Goal: Information Seeking & Learning: Understand process/instructions

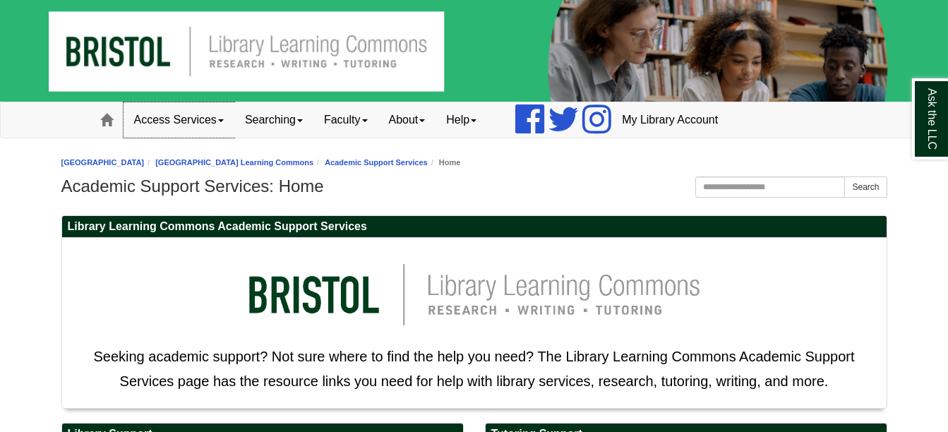
click at [176, 120] on link "Access Services" at bounding box center [179, 119] width 111 height 35
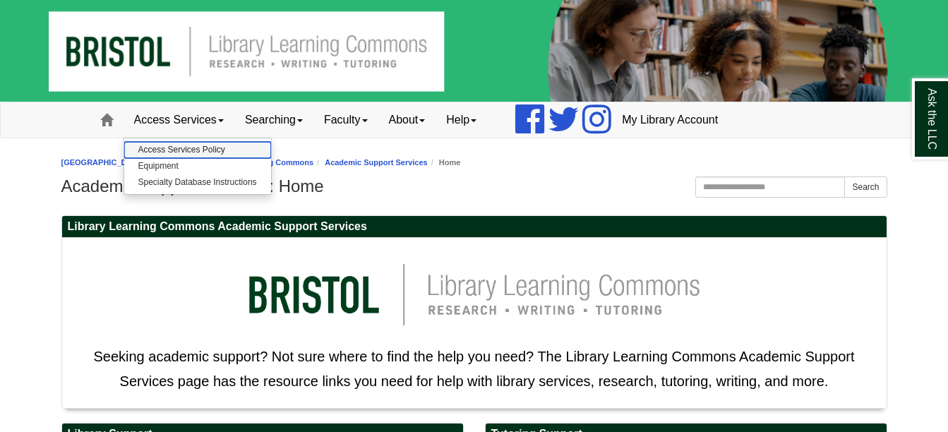
click at [197, 146] on link "Access Services Policy" at bounding box center [197, 150] width 147 height 16
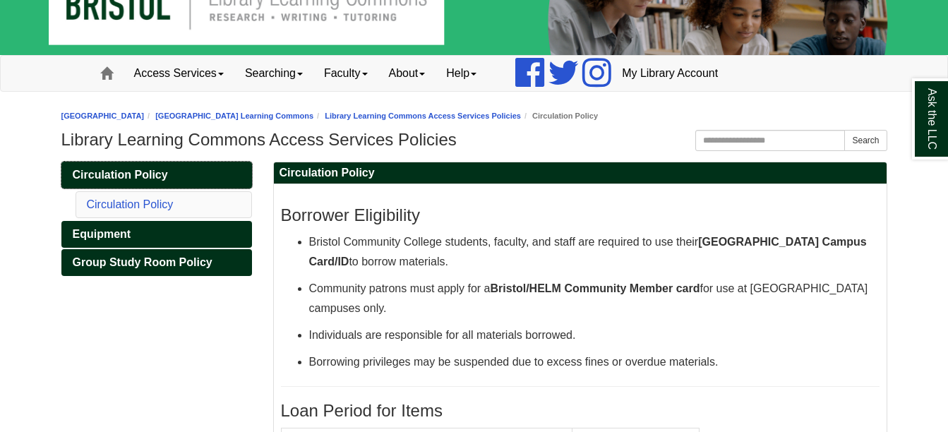
scroll to position [71, 0]
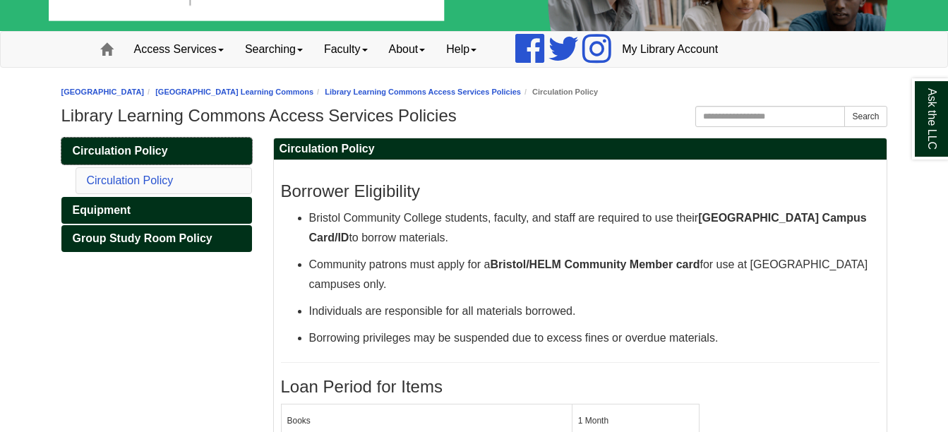
click at [172, 156] on link "Circulation Policy" at bounding box center [156, 151] width 191 height 27
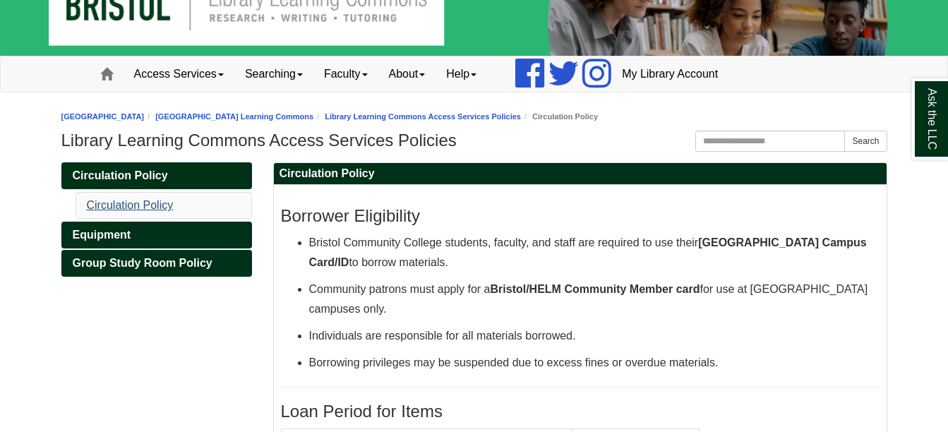
scroll to position [71, 0]
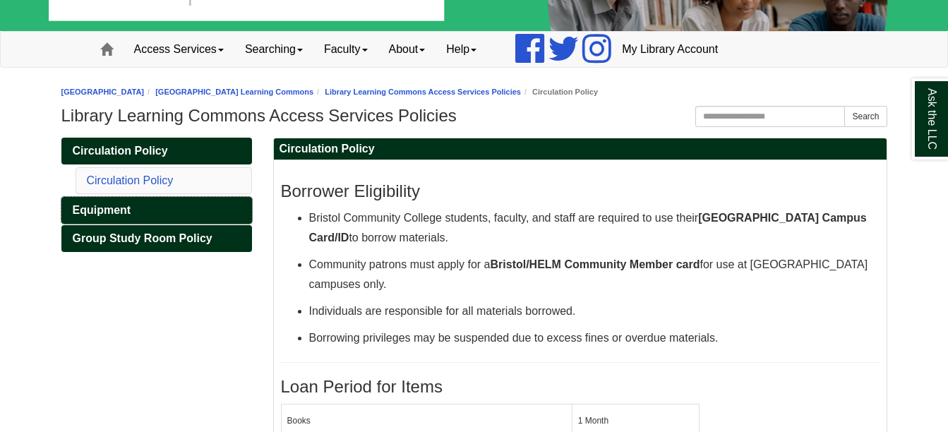
click at [141, 207] on link "Equipment" at bounding box center [156, 210] width 191 height 27
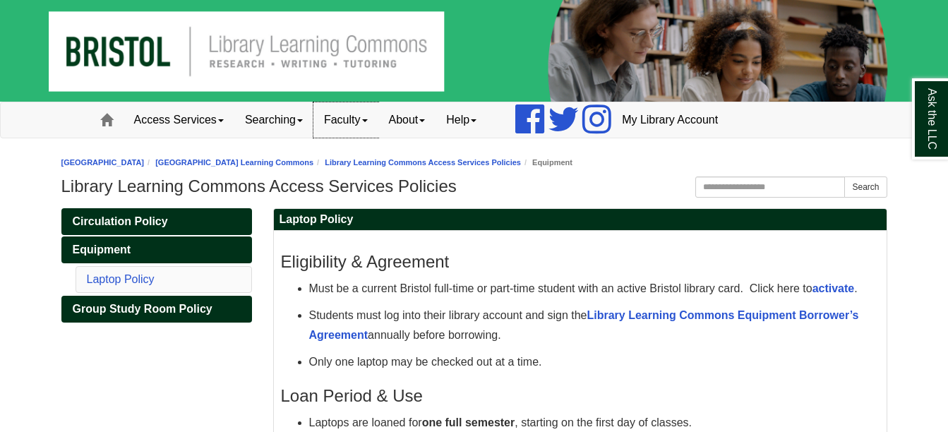
click at [347, 122] on link "Faculty" at bounding box center [346, 119] width 65 height 35
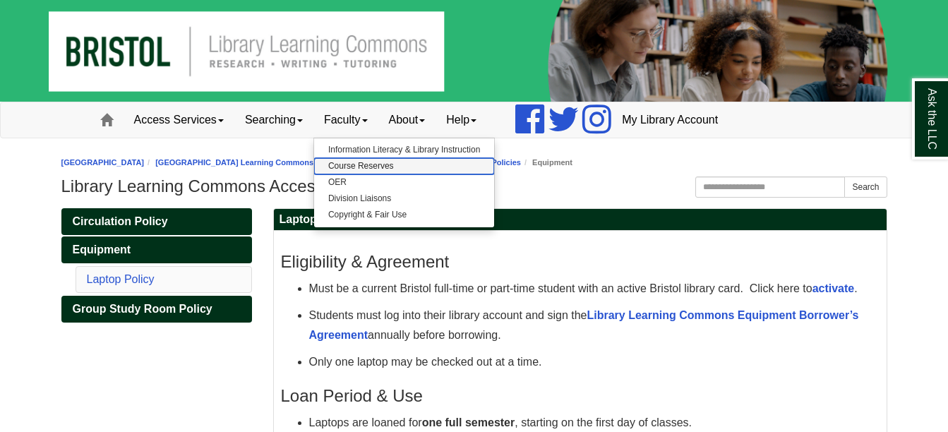
click at [381, 171] on link "Course Reserves" at bounding box center [404, 166] width 180 height 16
